Goal: Transaction & Acquisition: Purchase product/service

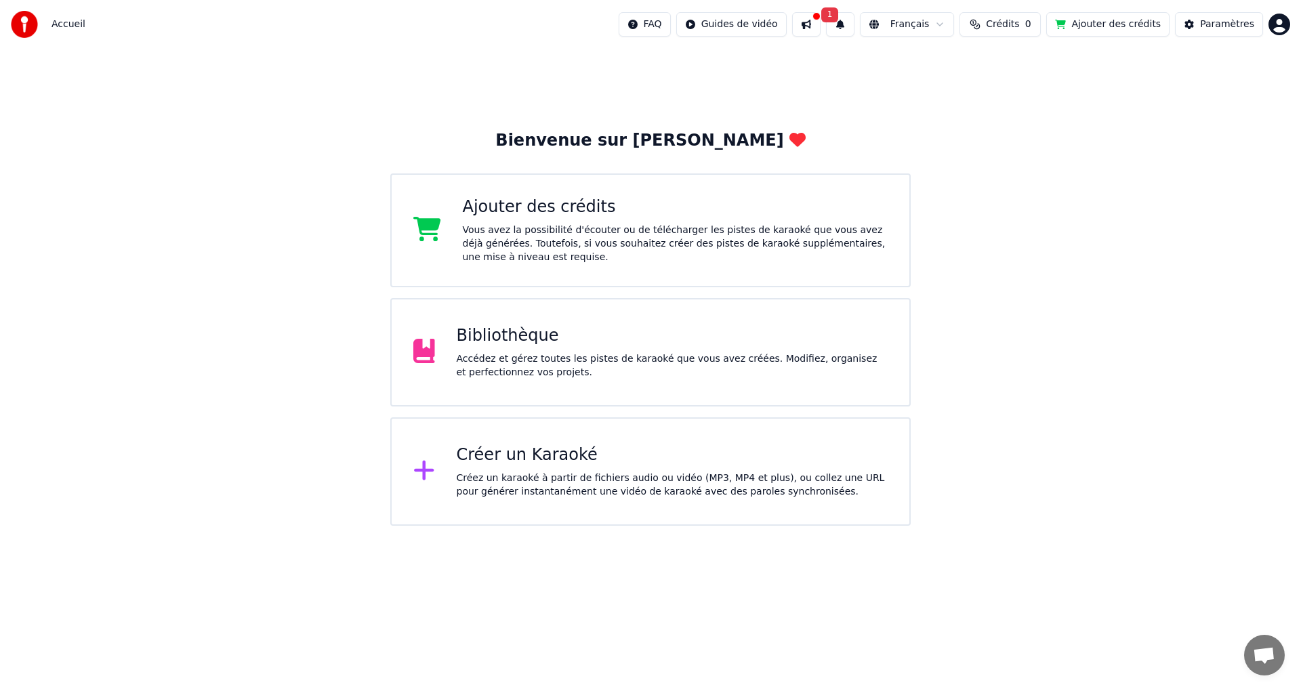
click at [504, 341] on div "Bibliothèque" at bounding box center [673, 336] width 432 height 22
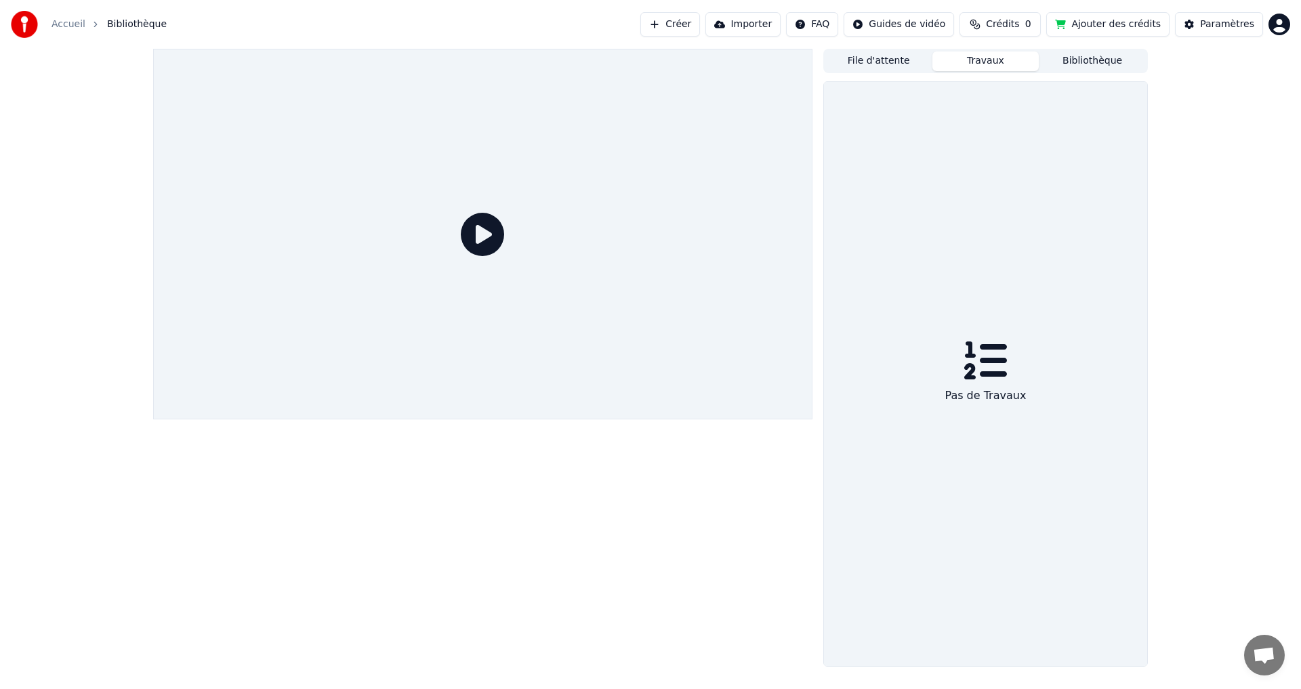
click at [982, 64] on button "Travaux" at bounding box center [985, 61] width 107 height 20
click at [1209, 24] on div "Paramètres" at bounding box center [1227, 25] width 54 height 14
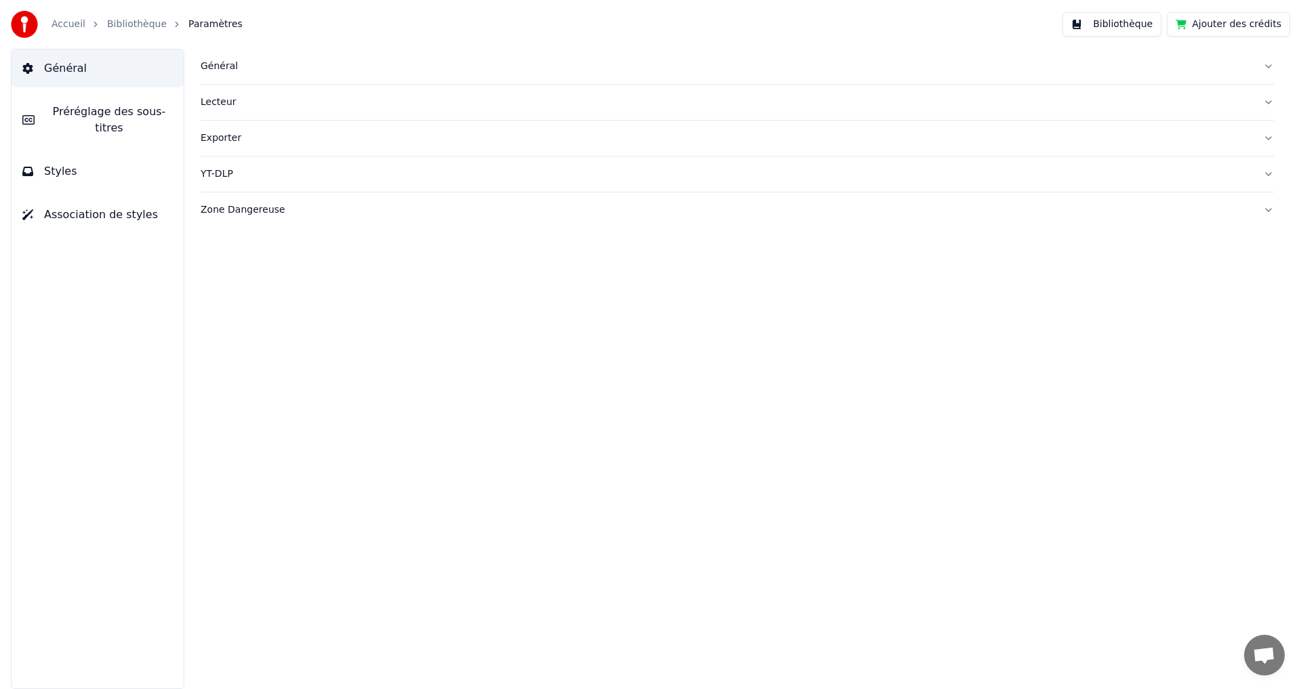
click at [132, 23] on link "Bibliothèque" at bounding box center [137, 25] width 60 height 14
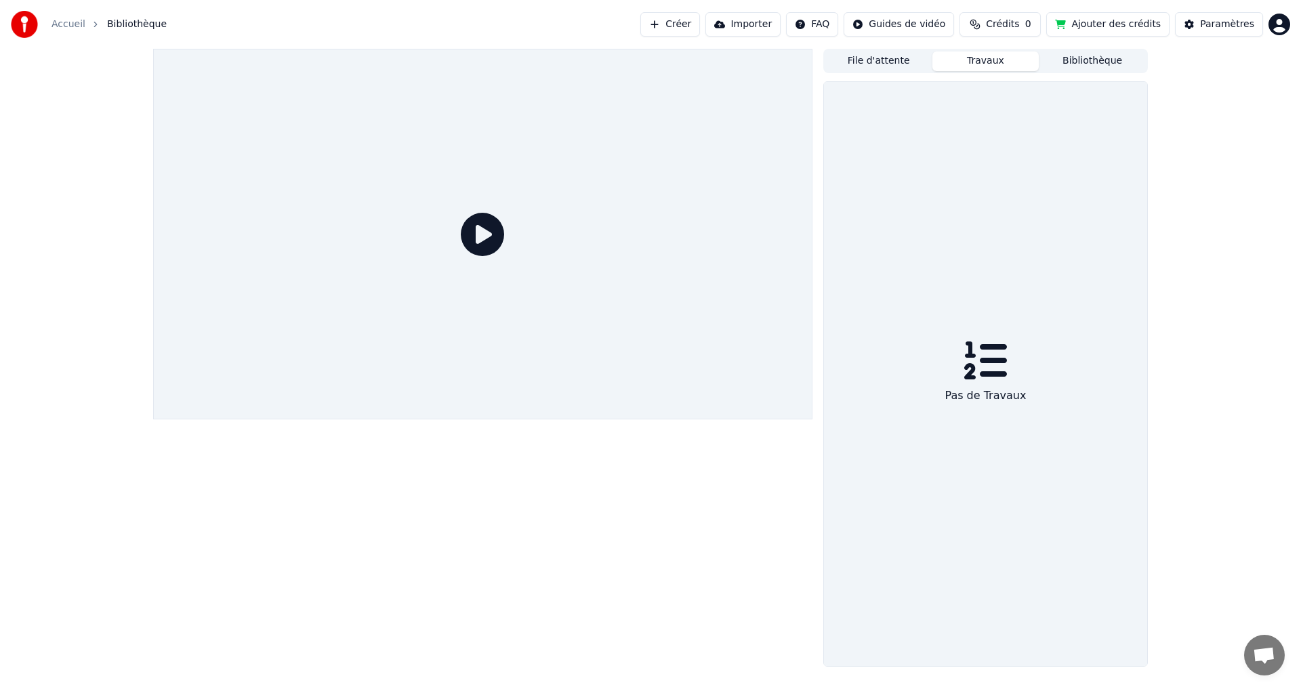
click at [65, 18] on link "Accueil" at bounding box center [68, 25] width 34 height 14
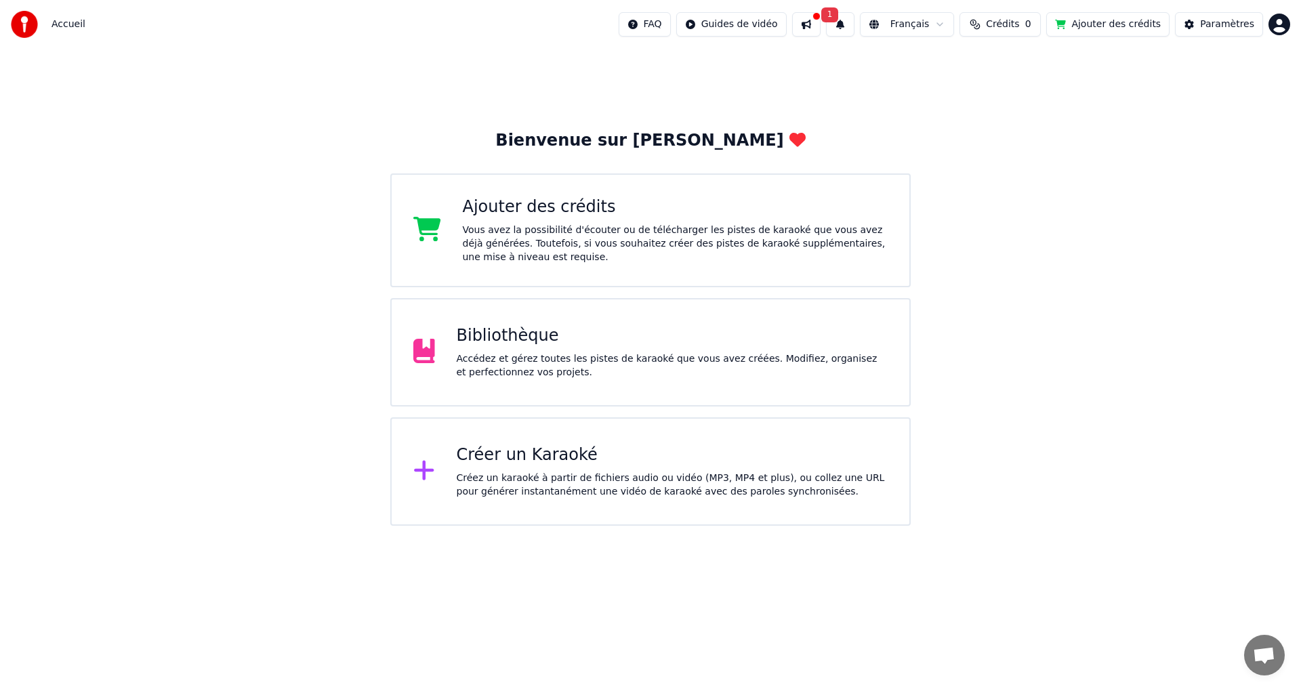
click at [535, 466] on div "Créer un Karaoké Créez un karaoké à partir de fichiers audio ou vidéo (MP3, MP4…" at bounding box center [673, 471] width 432 height 54
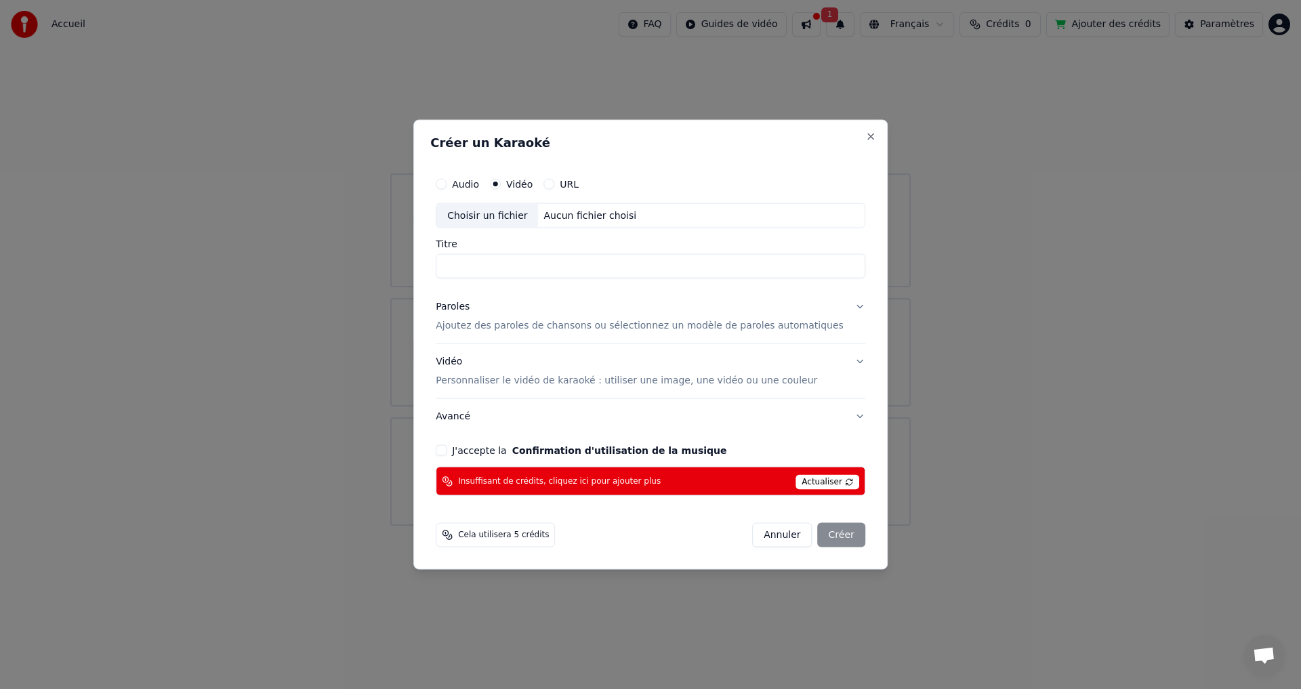
click at [499, 215] on div "Choisir un fichier" at bounding box center [487, 215] width 102 height 24
type input "**********"
click at [837, 304] on button "Paroles Ajoutez des paroles de chansons ou sélectionnez un modèle de paroles au…" at bounding box center [651, 316] width 430 height 54
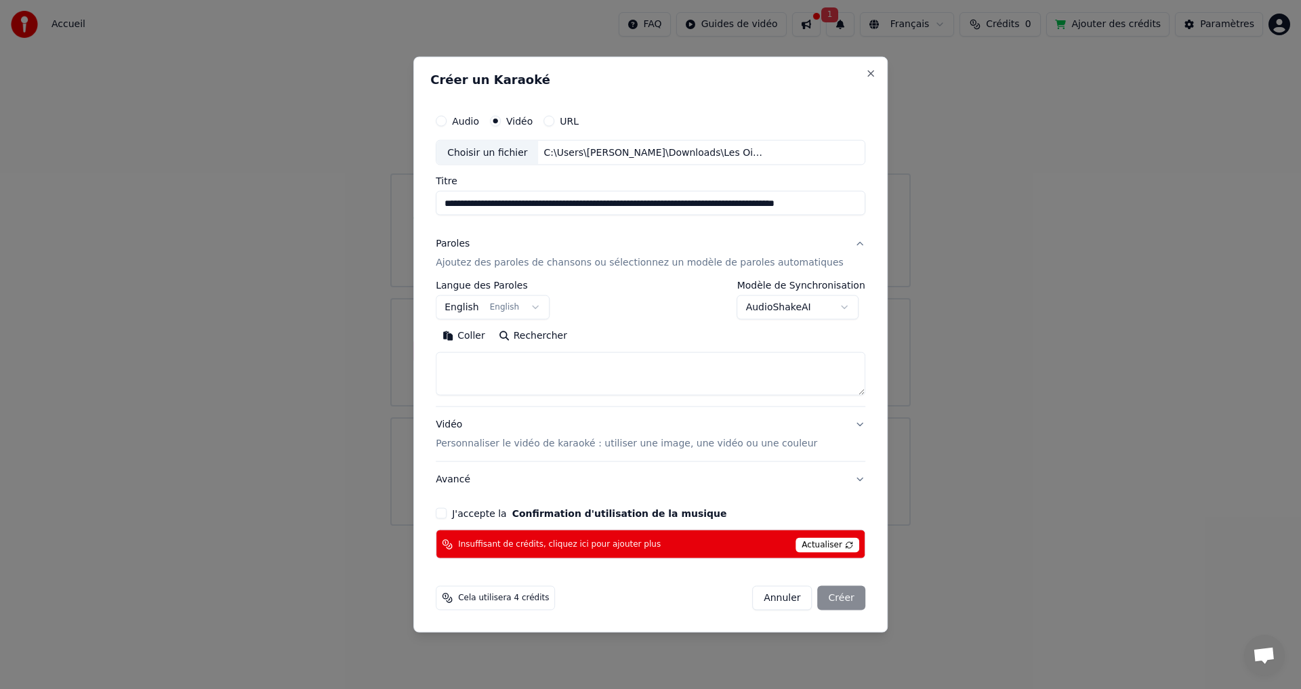
click at [545, 307] on button "English English" at bounding box center [493, 307] width 114 height 24
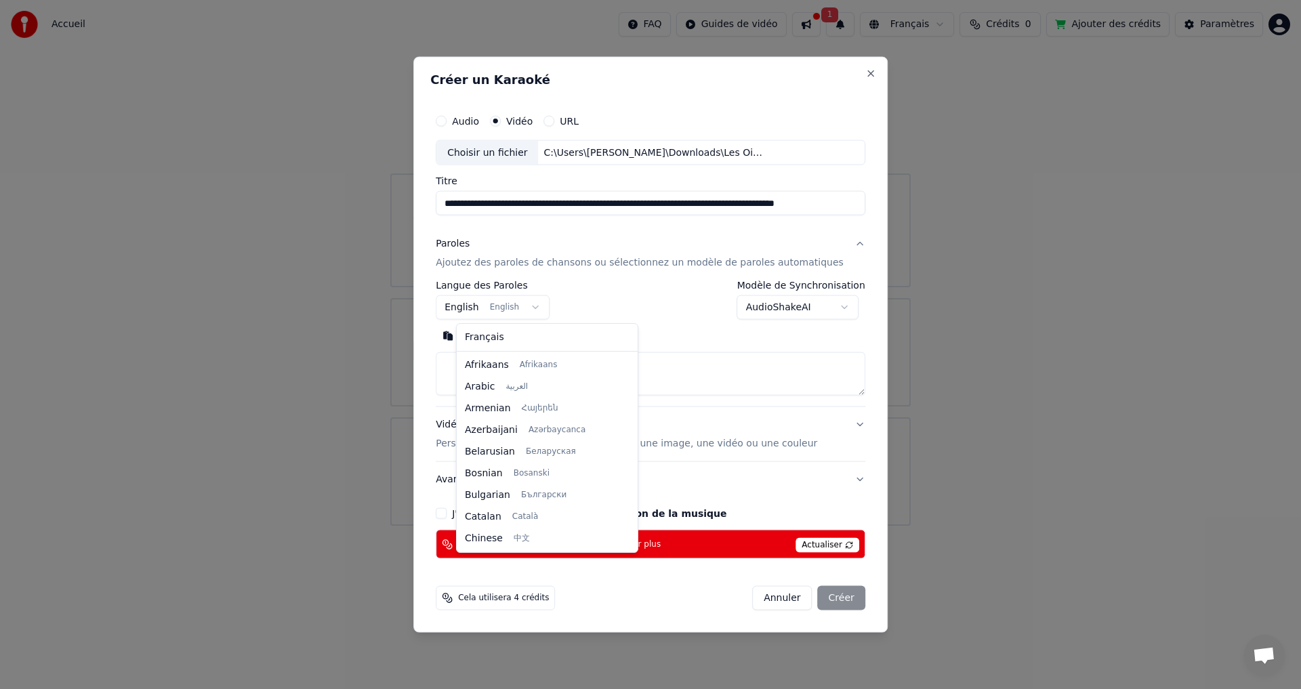
scroll to position [108, 0]
select select "**"
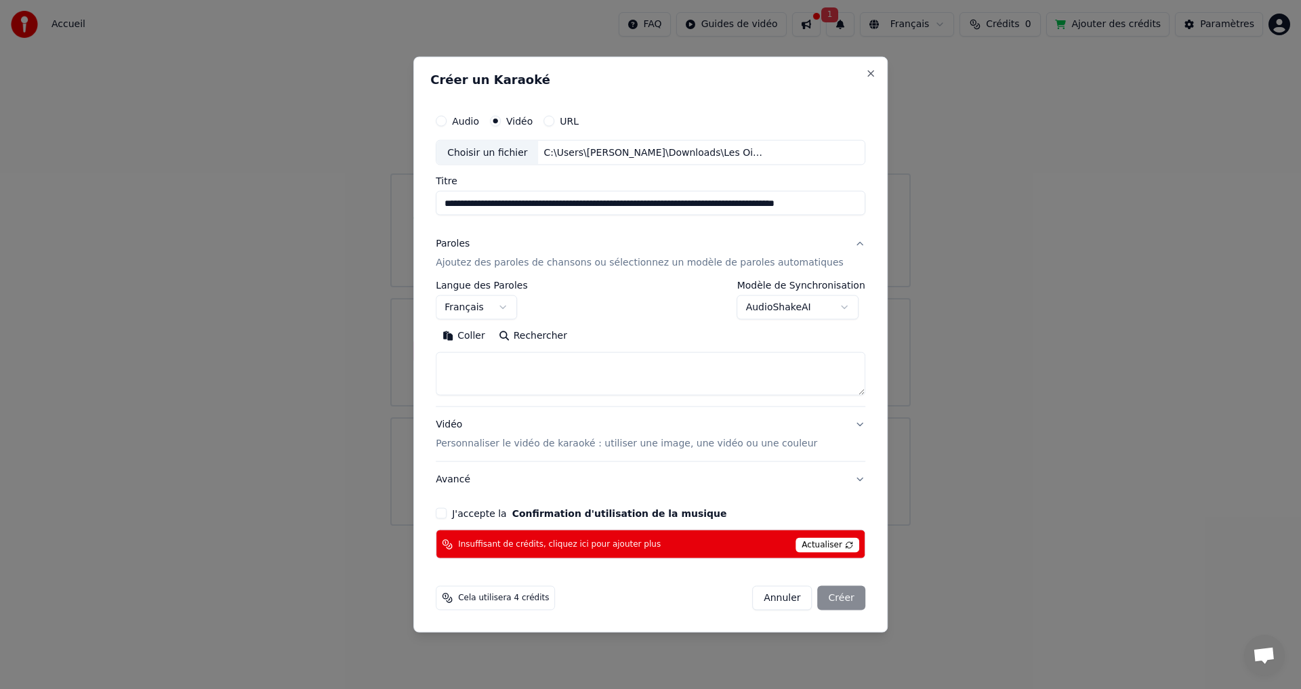
click at [483, 358] on textarea at bounding box center [651, 373] width 430 height 43
click at [488, 334] on button "Coller" at bounding box center [464, 336] width 56 height 22
type textarea "**********"
click at [446, 516] on button "J'accepte la Confirmation d'utilisation de la musique" at bounding box center [441, 513] width 11 height 11
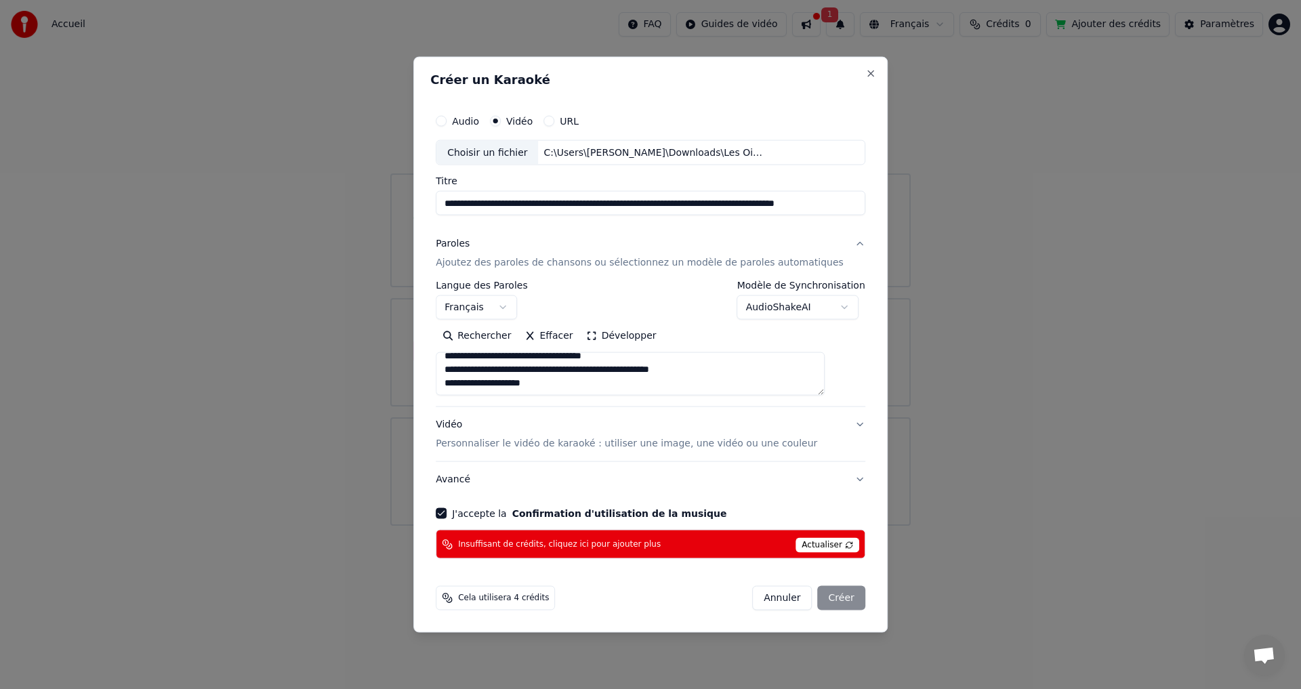
click at [814, 538] on span "Actualiser" at bounding box center [827, 545] width 64 height 15
click at [865, 75] on button "Close" at bounding box center [870, 73] width 11 height 11
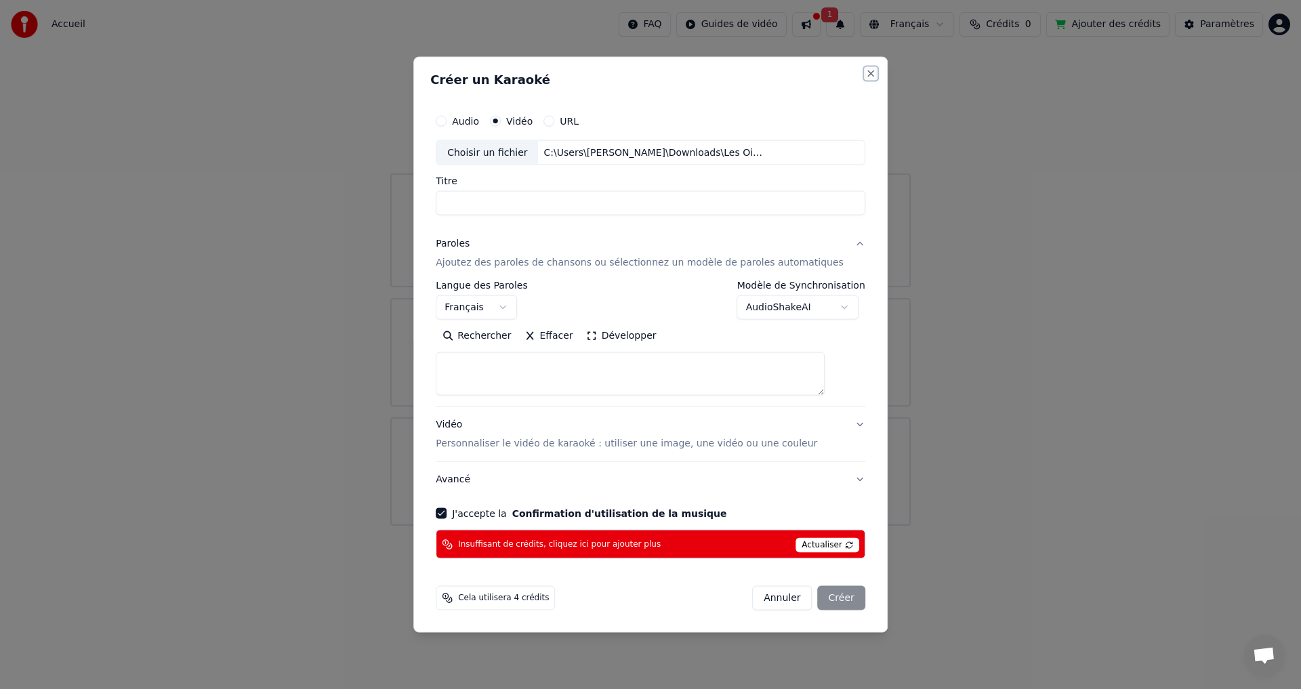
select select
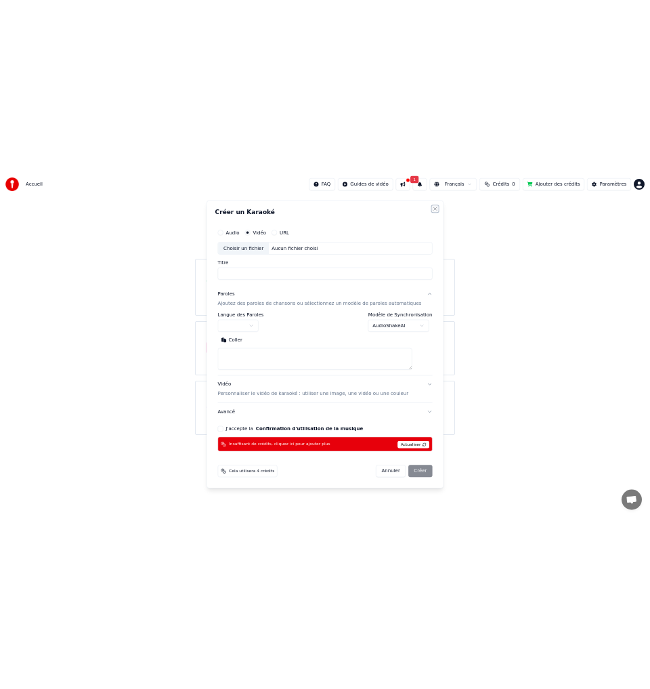
scroll to position [0, 0]
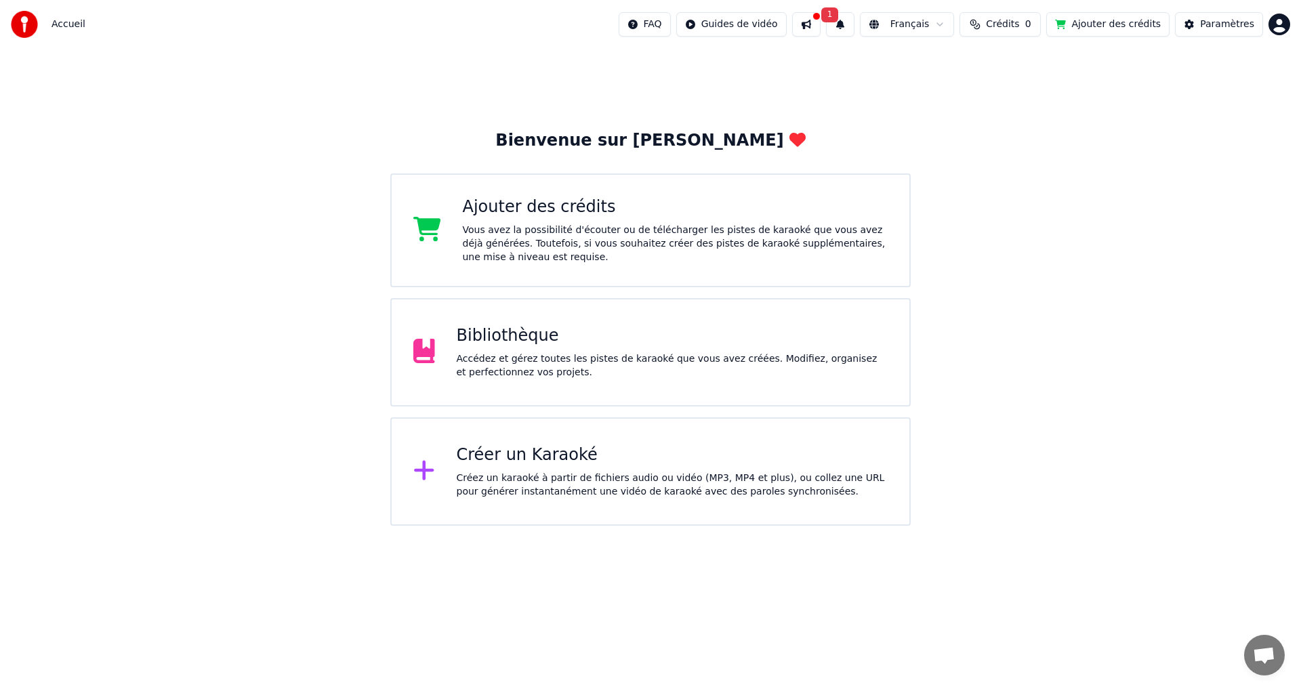
click at [820, 20] on button at bounding box center [806, 24] width 28 height 24
click at [1278, 25] on html "Accueil FAQ Guides de vidéo 1 Français Crédits 0 Ajouter des crédits Paramètres…" at bounding box center [650, 263] width 1301 height 526
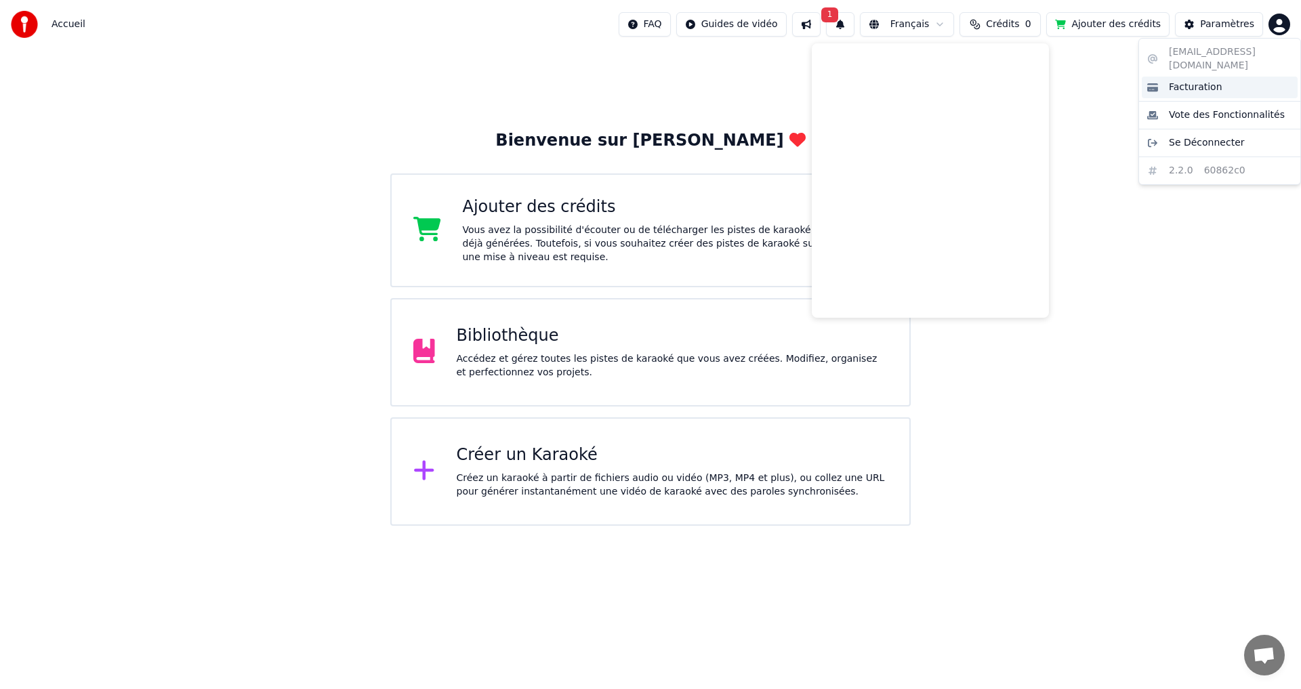
click at [1194, 89] on span "Facturation" at bounding box center [1196, 88] width 54 height 14
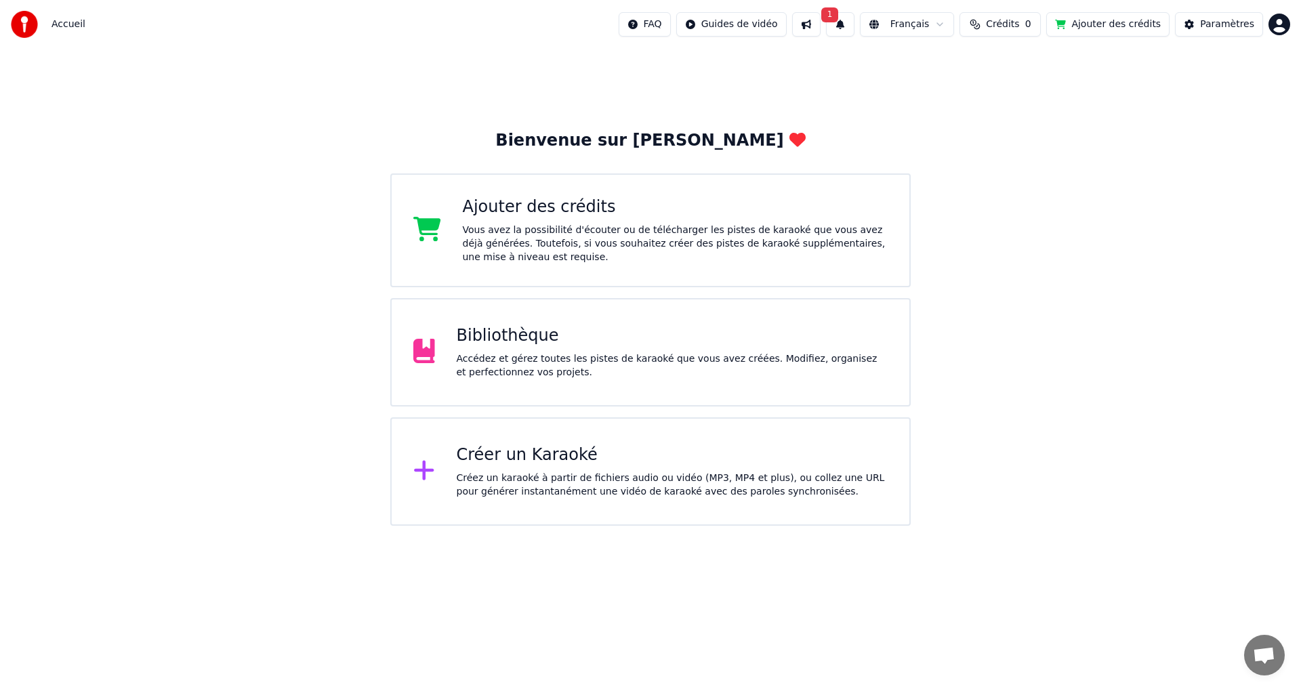
click at [533, 415] on div "Bienvenue sur Youka Ajouter des crédits Vous avez la possibilité d'écouter ou d…" at bounding box center [650, 328] width 520 height 396
click at [529, 434] on div "Créer un Karaoké Créez un karaoké à partir de fichiers audio ou vidéo (MP3, MP4…" at bounding box center [650, 471] width 520 height 108
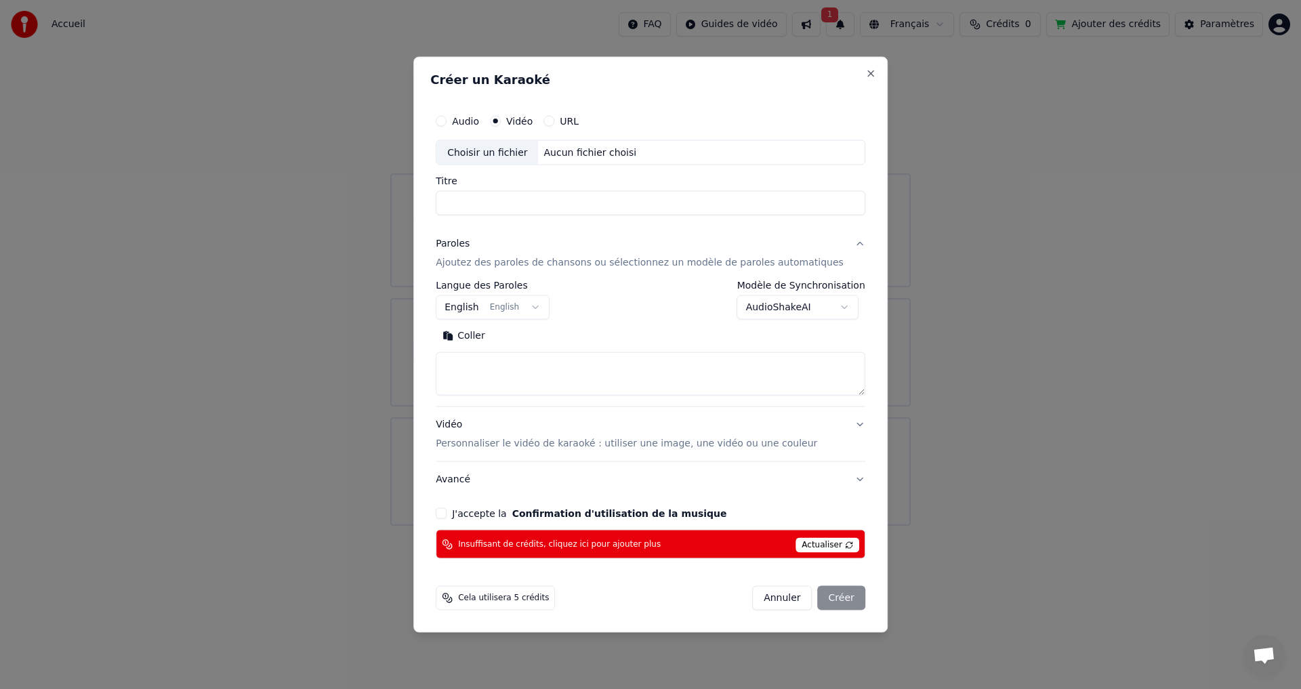
select select
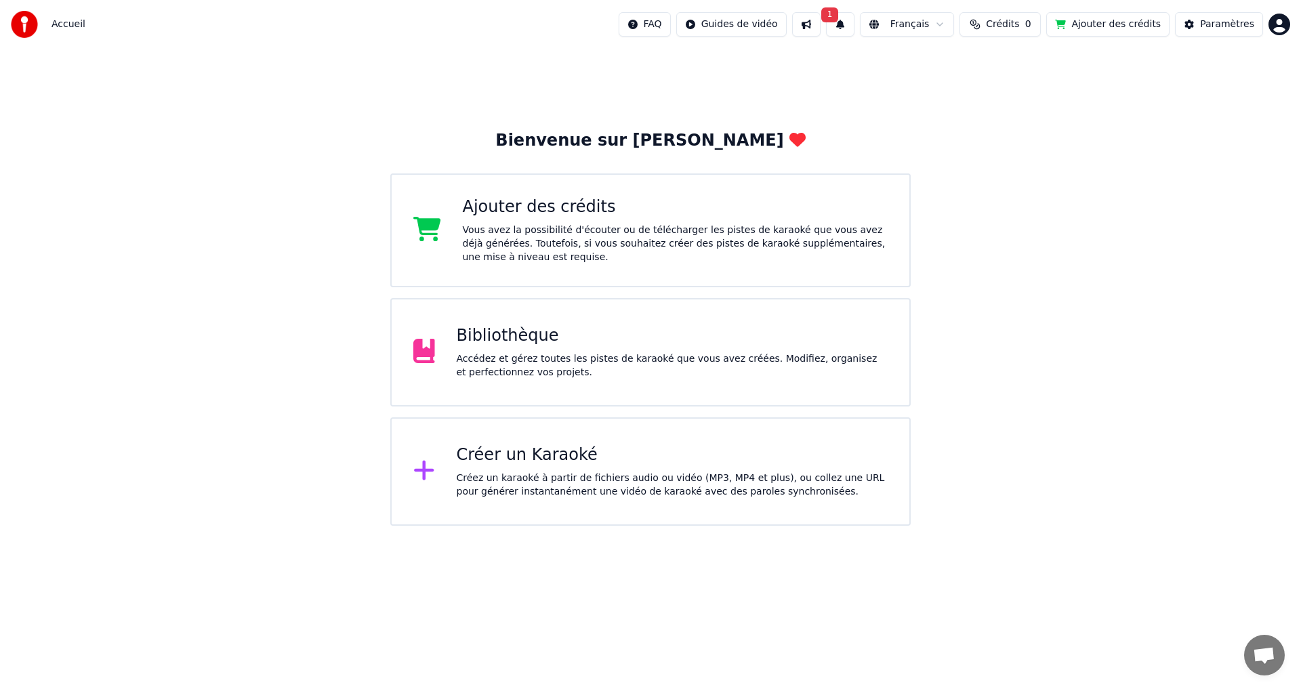
click at [1279, 19] on html "Accueil FAQ Guides de vidéo 1 Français Crédits 0 Ajouter des crédits Paramètres…" at bounding box center [650, 263] width 1301 height 526
click at [487, 449] on html "Accueil FAQ Guides de vidéo 1 Français Crédits 0 Ajouter des crédits Paramètres…" at bounding box center [650, 263] width 1301 height 526
click at [1031, 29] on span "0" at bounding box center [1028, 25] width 6 height 14
click at [993, 91] on button "Actualiser" at bounding box center [1014, 101] width 81 height 24
click at [955, 64] on th "Recharger" at bounding box center [945, 64] width 60 height 27
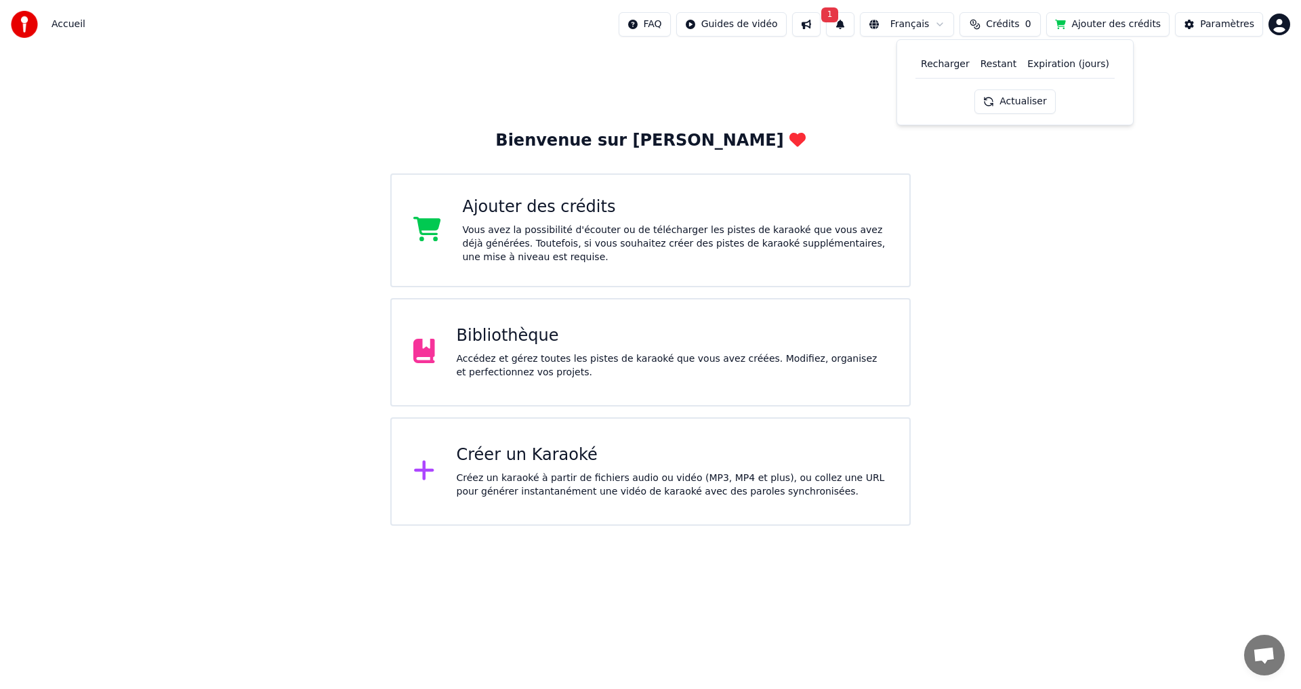
click at [988, 67] on th "Restant" at bounding box center [998, 64] width 47 height 27
click at [1097, 66] on th "Expiration (jours)" at bounding box center [1068, 64] width 93 height 27
click at [1250, 26] on div "Paramètres" at bounding box center [1227, 25] width 54 height 14
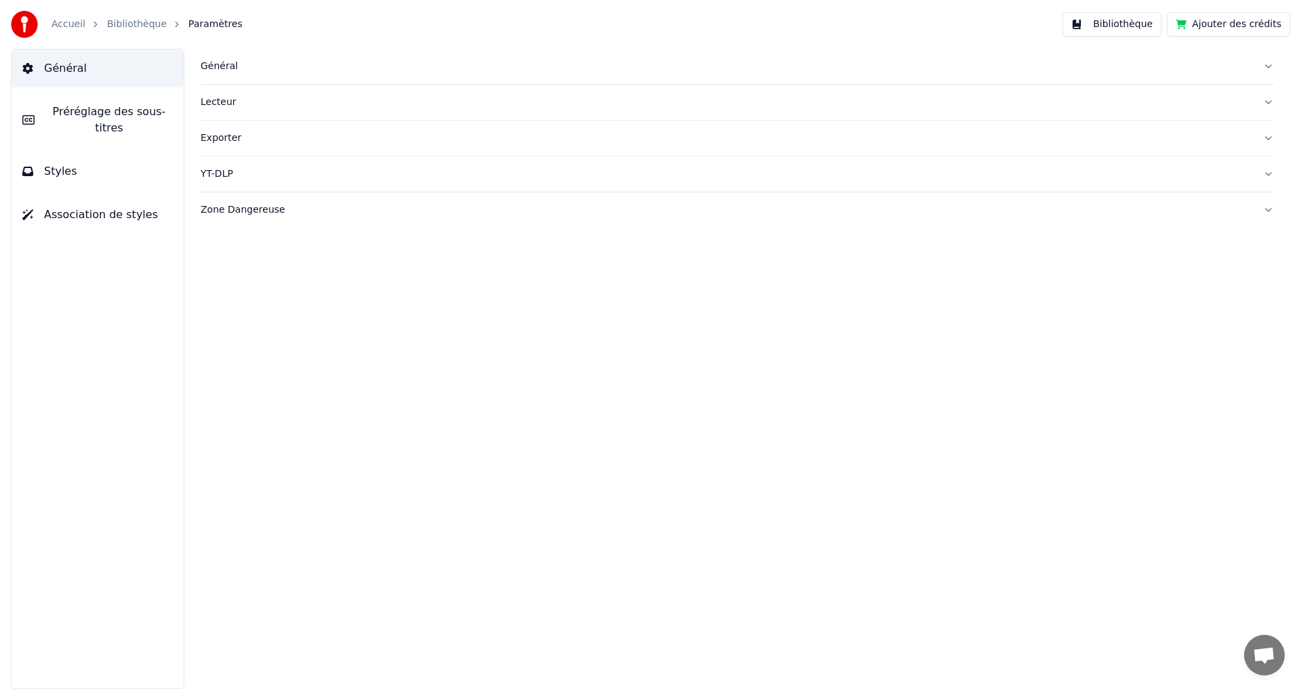
click at [68, 24] on link "Accueil" at bounding box center [68, 25] width 34 height 14
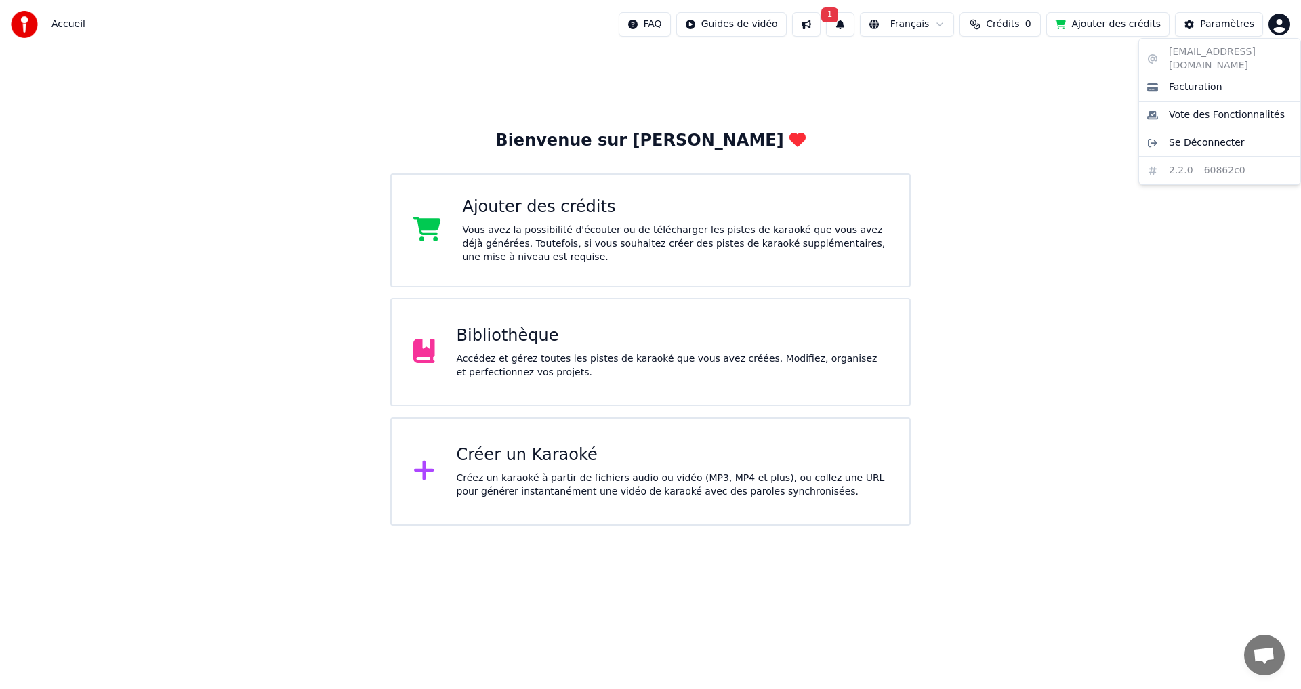
click at [1272, 25] on html "Accueil FAQ Guides de vidéo 1 Français Crédits 0 Ajouter des crédits Paramètres…" at bounding box center [650, 263] width 1301 height 526
click at [1197, 114] on span "Vote des Fonctionnalités" at bounding box center [1227, 115] width 116 height 14
click at [1281, 16] on html "Accueil FAQ Guides de vidéo 1 Français Crédits 0 Ajouter des crédits Paramètres…" at bounding box center [650, 263] width 1301 height 526
click at [1205, 139] on span "Se Déconnecter" at bounding box center [1207, 143] width 76 height 14
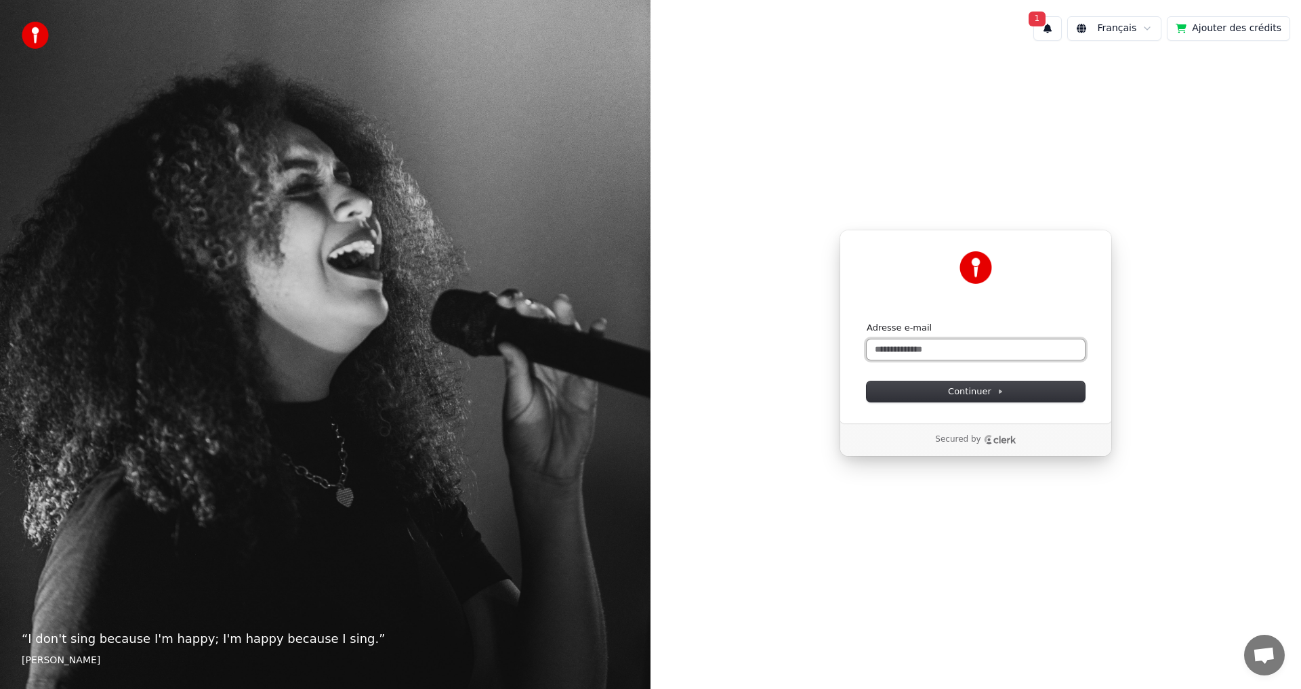
click at [902, 348] on input "Adresse e-mail" at bounding box center [976, 349] width 218 height 20
click at [985, 394] on span "Continuer" at bounding box center [976, 391] width 56 height 12
type input "**********"
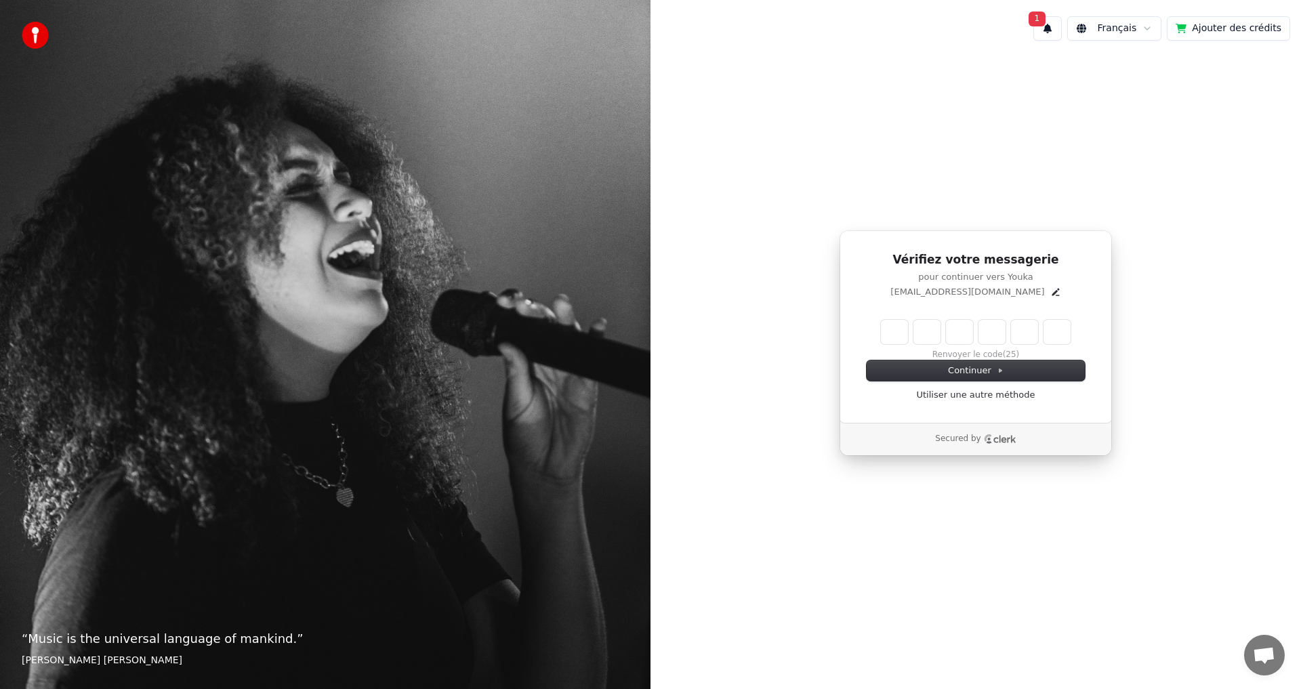
click at [1224, 23] on button "Ajouter des crédits" at bounding box center [1228, 28] width 123 height 24
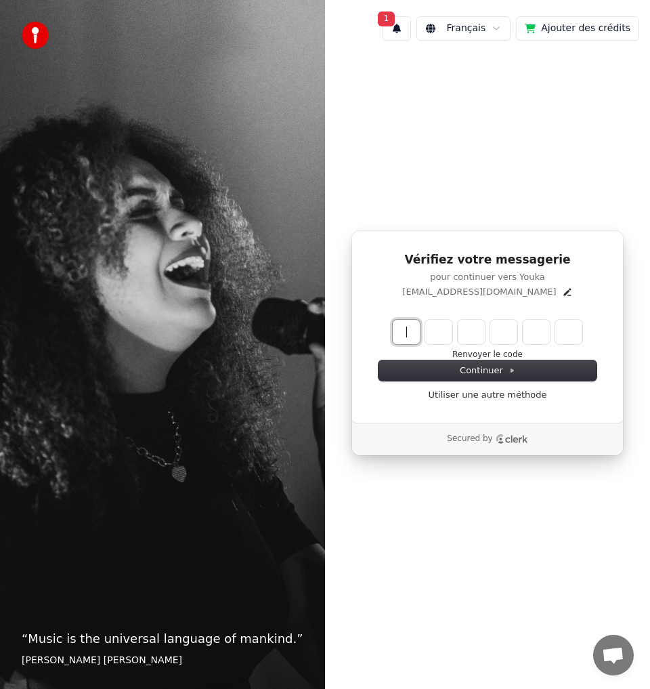
click at [408, 334] on input "Enter verification code" at bounding box center [501, 332] width 217 height 24
type input "******"
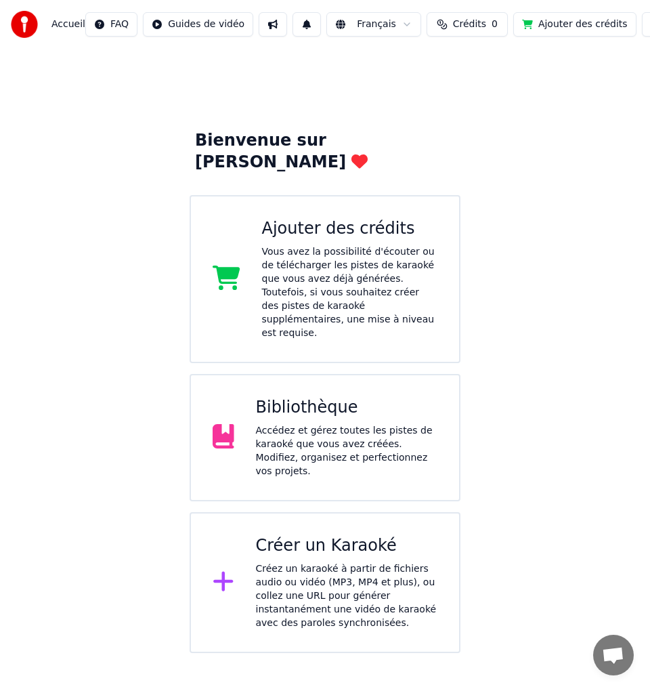
click at [453, 26] on span "Crédits" at bounding box center [469, 25] width 33 height 14
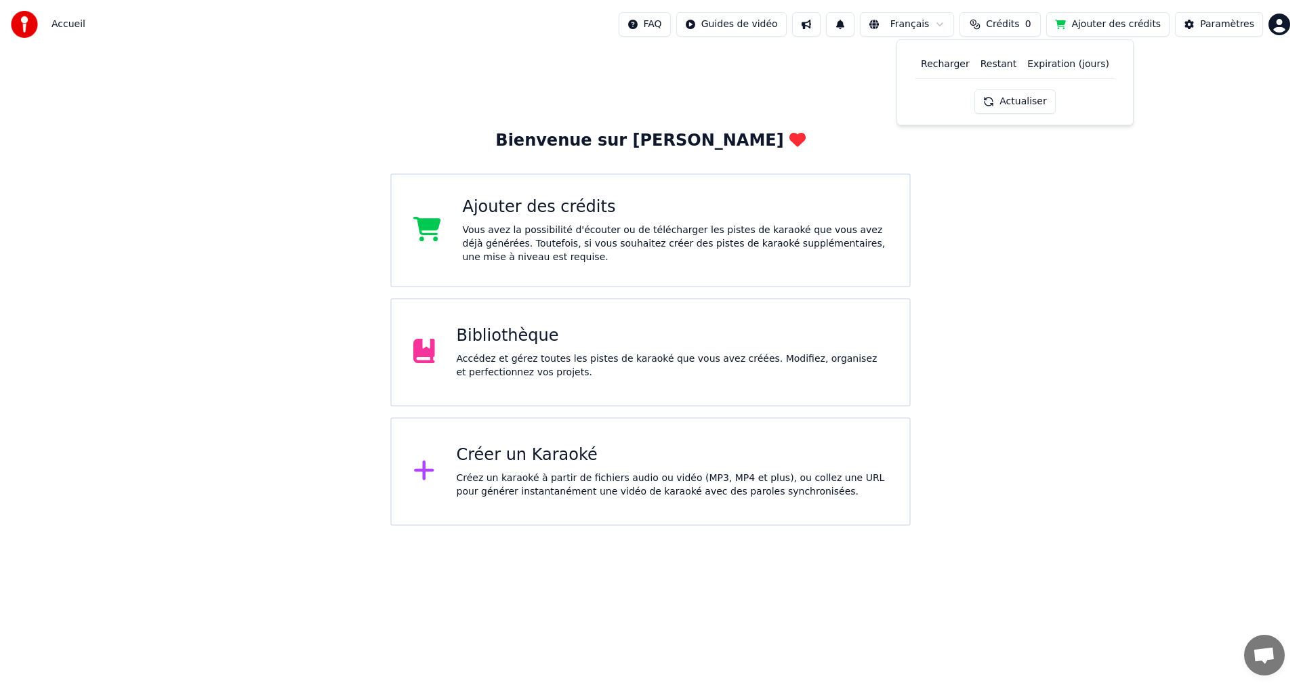
click at [650, 26] on button "Ajouter des crédits" at bounding box center [1107, 24] width 123 height 24
click at [1274, 20] on html "Accueil FAQ Guides de vidéo Français Crédits 0 Ajouter des crédits Paramètres B…" at bounding box center [650, 263] width 1301 height 526
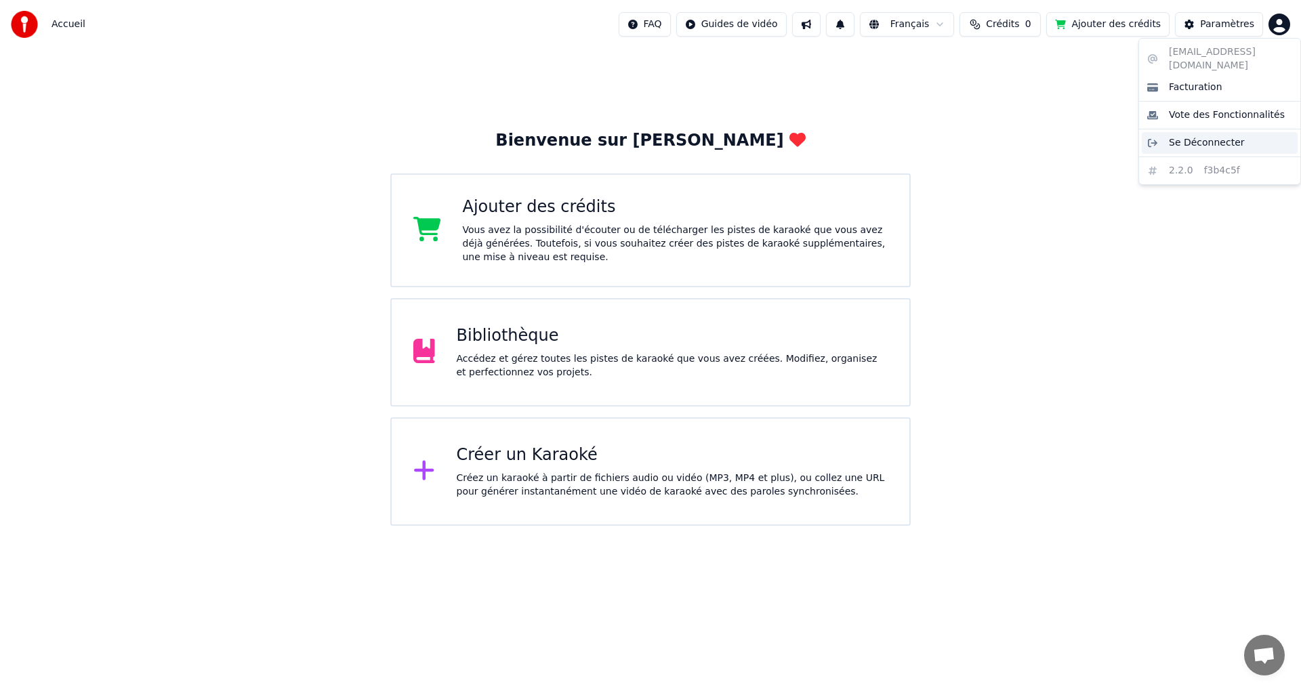
click at [1207, 142] on span "Se Déconnecter" at bounding box center [1207, 143] width 76 height 14
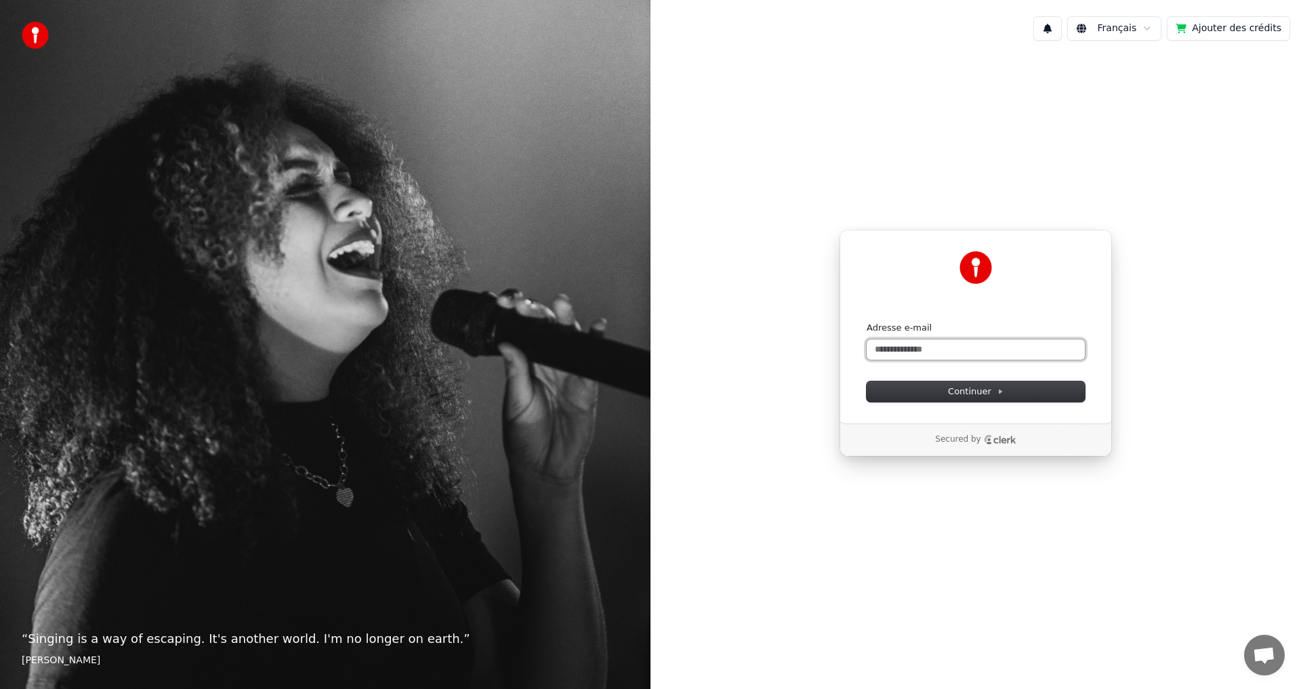
click at [913, 352] on input "Adresse e-mail" at bounding box center [976, 349] width 218 height 20
click at [964, 390] on span "Continuer" at bounding box center [976, 391] width 56 height 12
type input "**********"
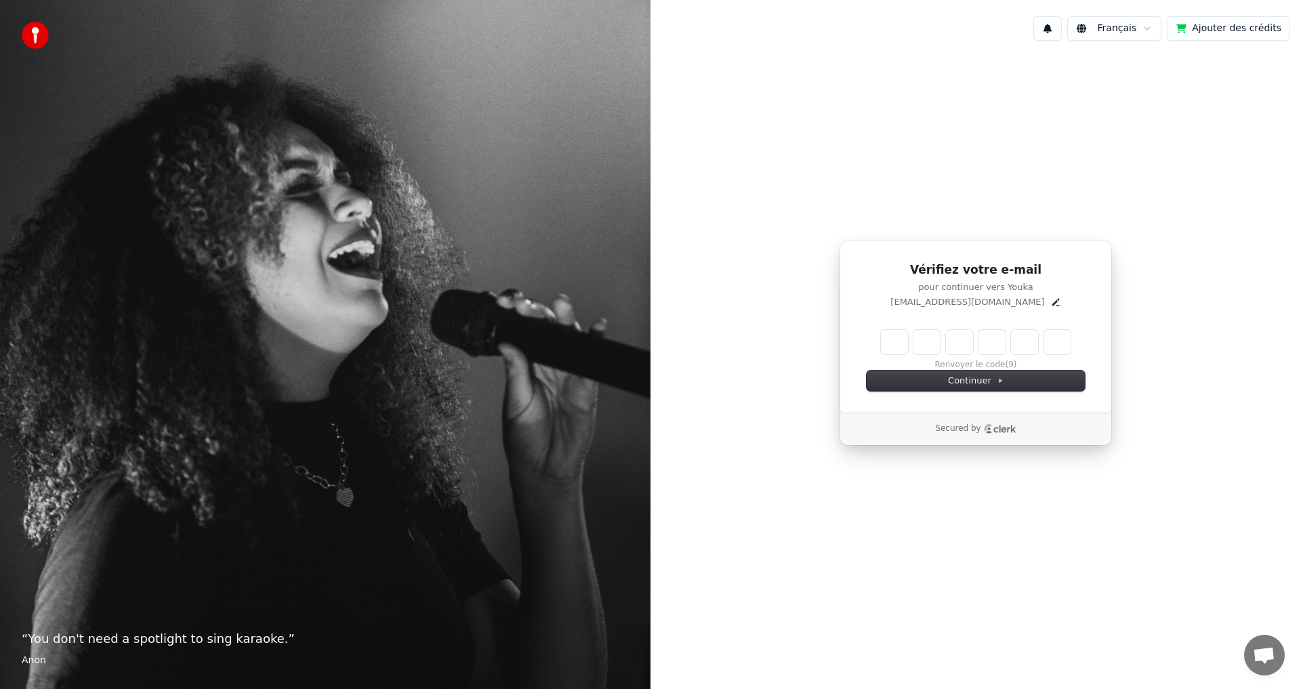
click at [900, 344] on input "Enter verification code" at bounding box center [976, 342] width 190 height 24
type input "******"
